Goal: Task Accomplishment & Management: Manage account settings

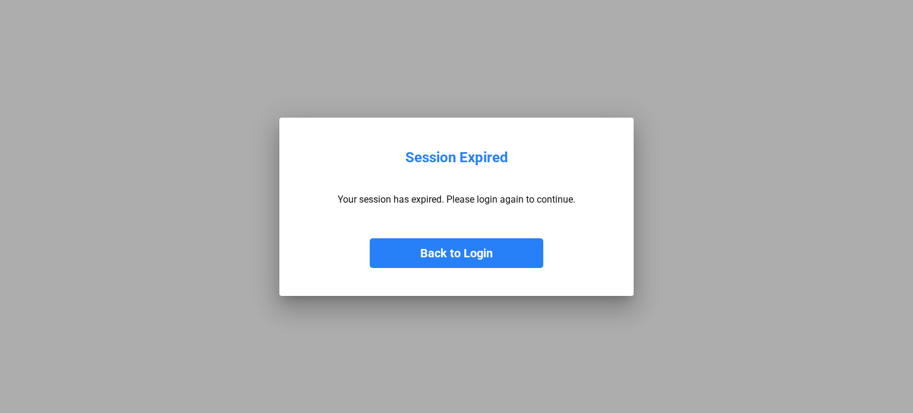
drag, startPoint x: 0, startPoint y: 0, endPoint x: 471, endPoint y: 244, distance: 530.0
click at [471, 244] on button "Back to Login" at bounding box center [457, 253] width 174 height 30
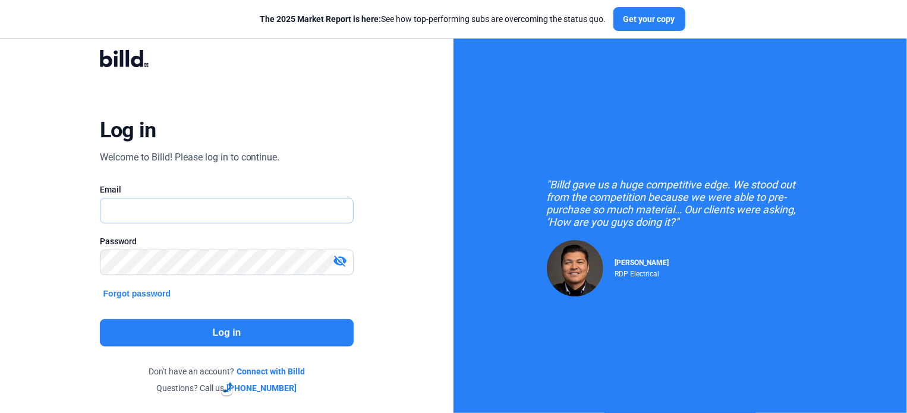
type input "[PERSON_NAME][EMAIL_ADDRESS][DOMAIN_NAME]"
click at [251, 335] on button "Log in" at bounding box center [227, 332] width 254 height 27
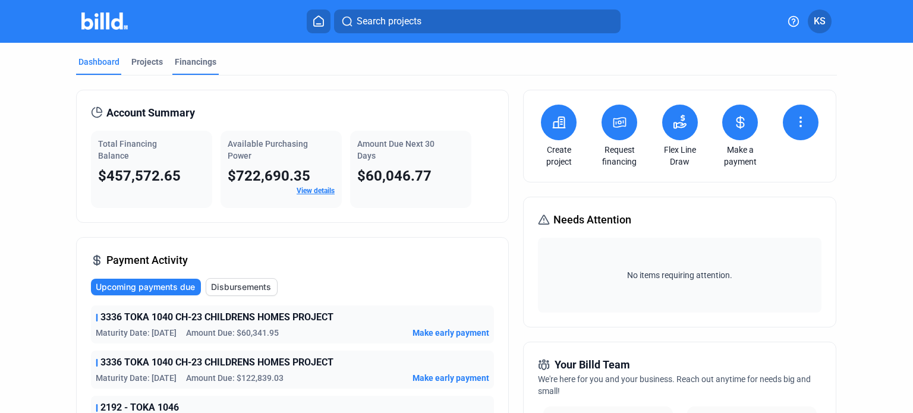
click at [190, 58] on div "Financings" at bounding box center [196, 62] width 42 height 12
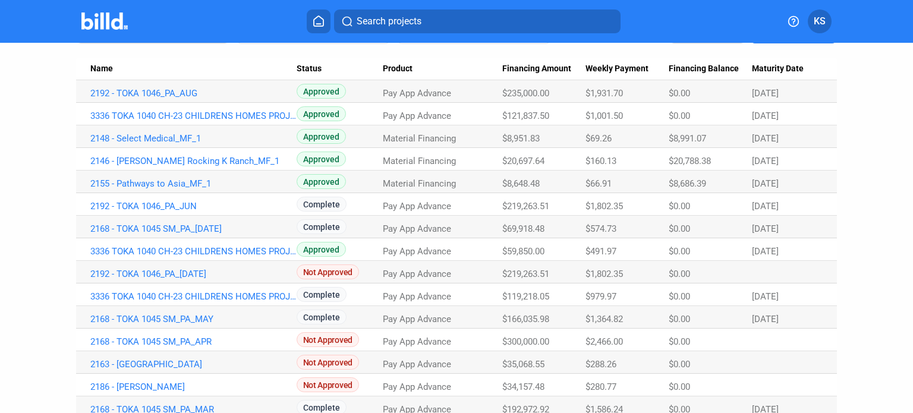
scroll to position [59, 0]
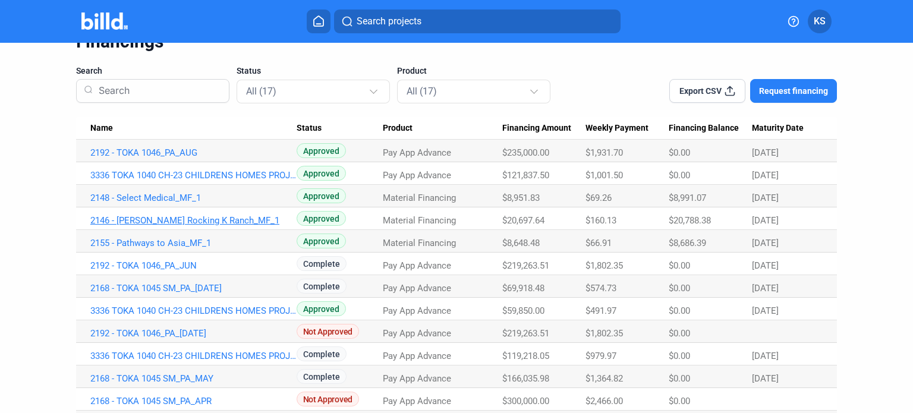
click at [177, 224] on link "2146 - [PERSON_NAME] Rocking K Ranch_MF_1" at bounding box center [193, 220] width 206 height 11
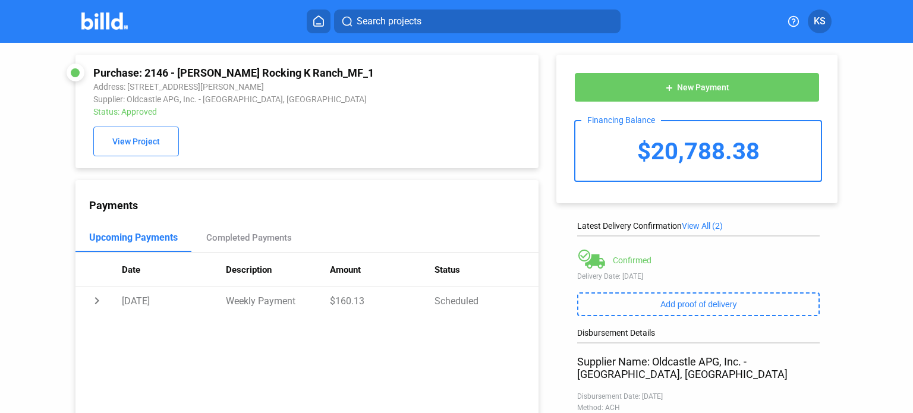
click at [106, 28] on img at bounding box center [104, 20] width 47 height 17
